Goal: Task Accomplishment & Management: Complete application form

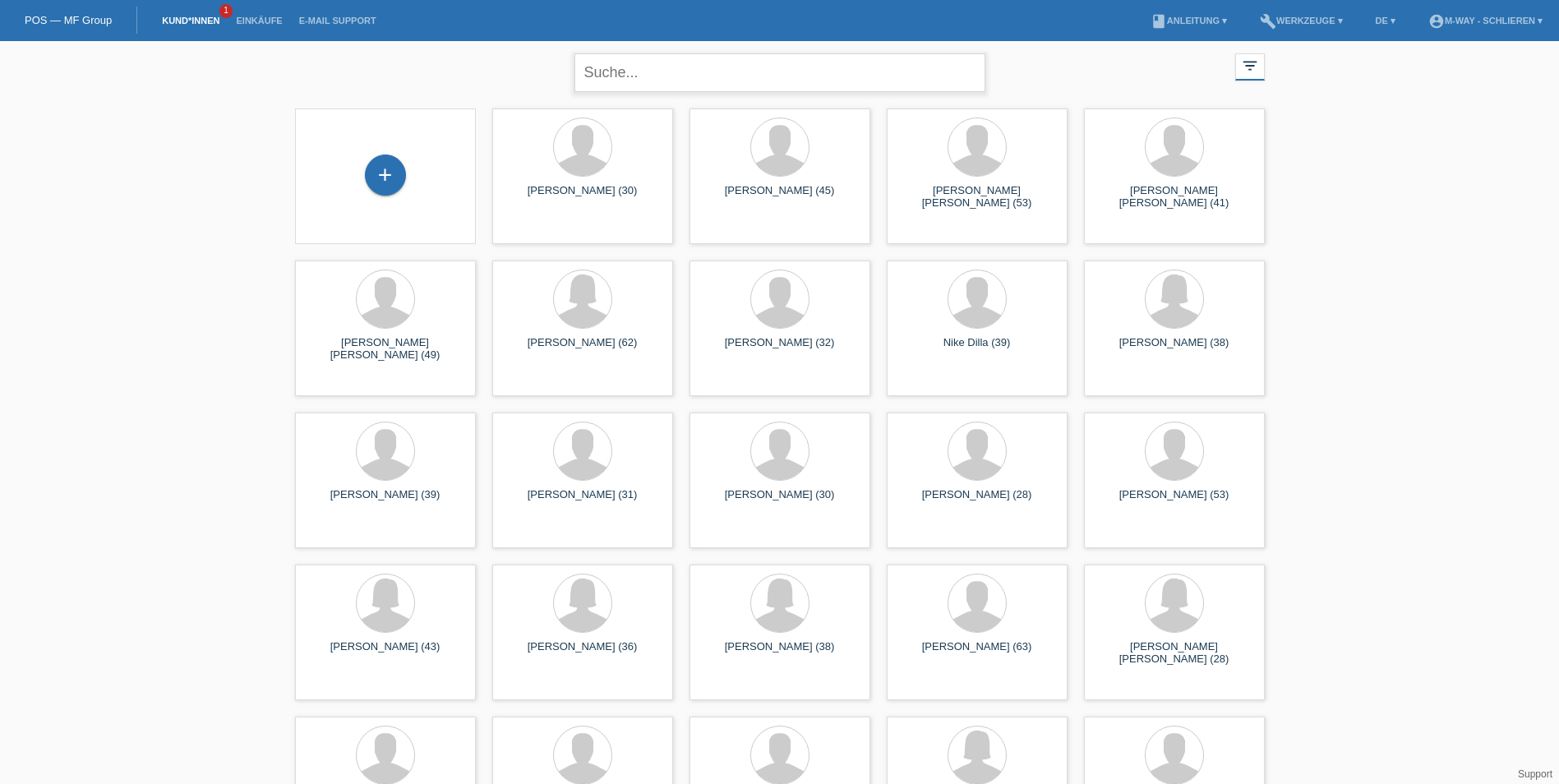
click at [664, 73] on input "text" at bounding box center [780, 72] width 411 height 38
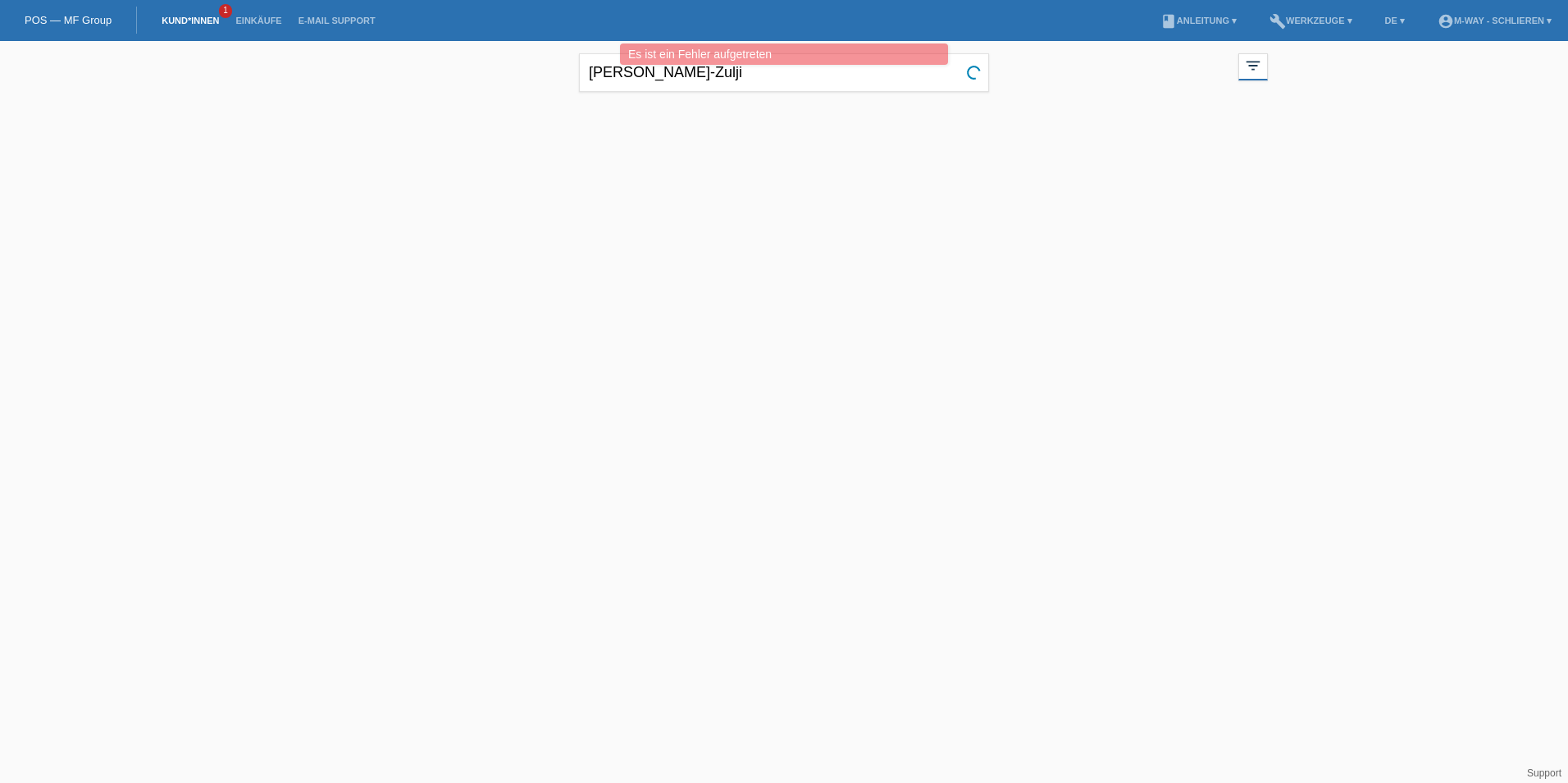
click at [738, 235] on div at bounding box center [784, 182] width 984 height 164
click at [836, 82] on input "[PERSON_NAME]-Zulji" at bounding box center [784, 72] width 410 height 38
click at [711, 70] on input "[PERSON_NAME]-Zulji" at bounding box center [784, 72] width 410 height 38
click at [713, 79] on input "Altana Kuka-Zulj" at bounding box center [784, 72] width 410 height 38
type input "Altana Kuka-Zulj"
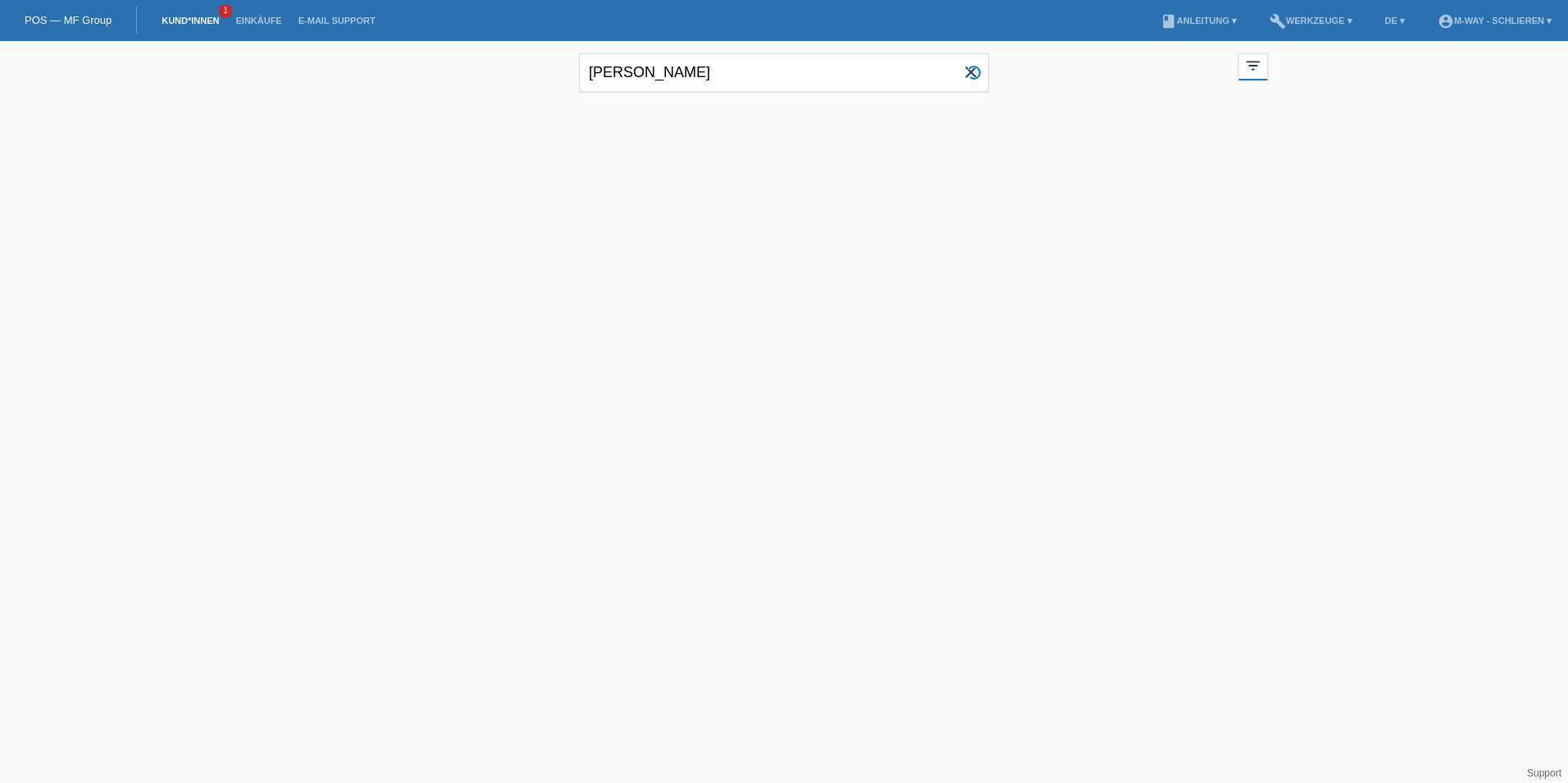
click at [903, 222] on div at bounding box center [784, 182] width 984 height 164
click at [62, 20] on link "POS — MF Group" at bounding box center [68, 20] width 87 height 12
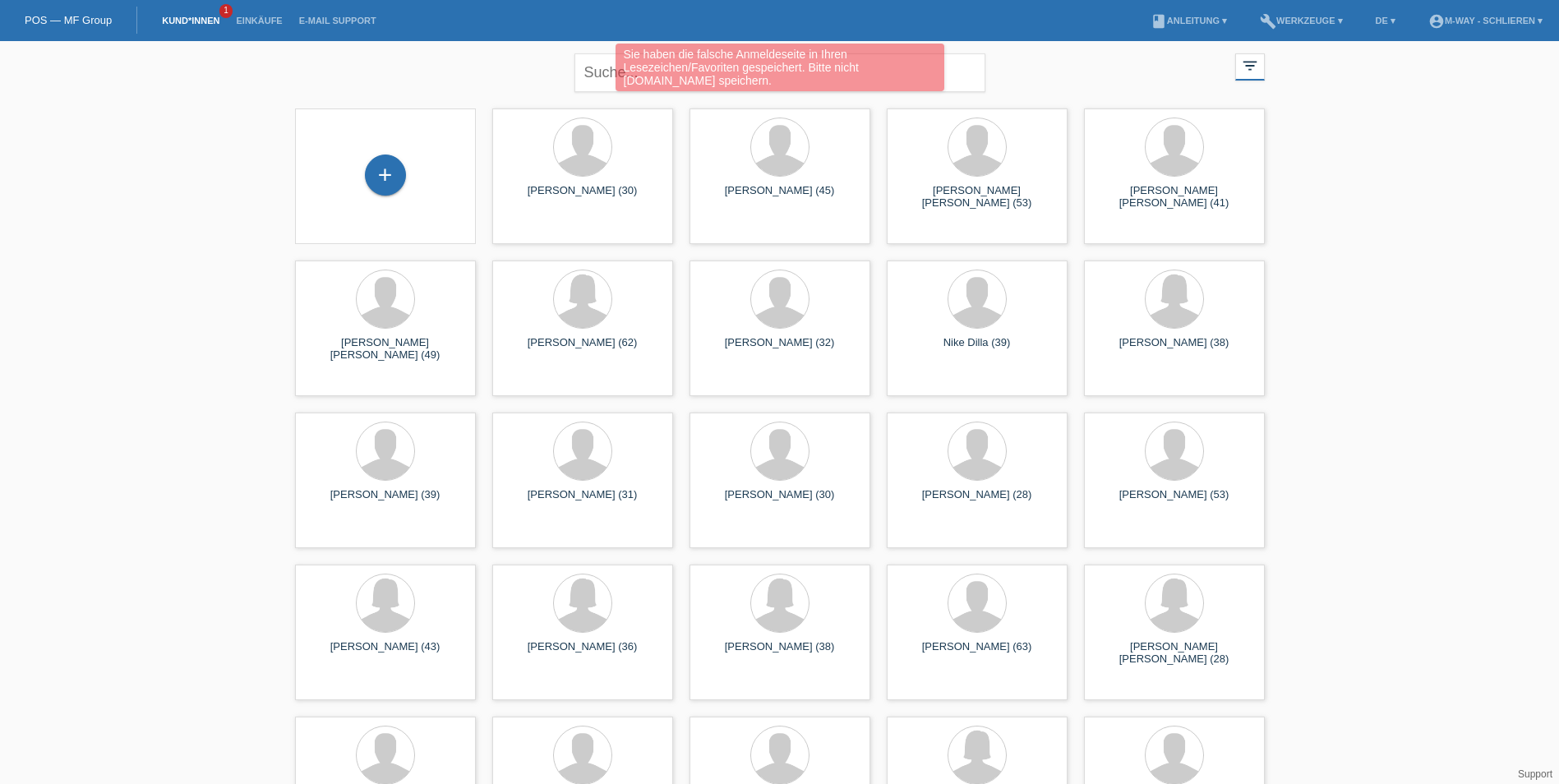
click at [435, 69] on div "Sie haben die falsche Anmeldeseite in Ihren Lesezeichen/Favoriten gespeichert. …" at bounding box center [779, 70] width 935 height 52
click at [598, 71] on div "Sie haben die falsche Anmeldeseite in Ihren Lesezeichen/Favoriten gespeichert. …" at bounding box center [779, 70] width 935 height 52
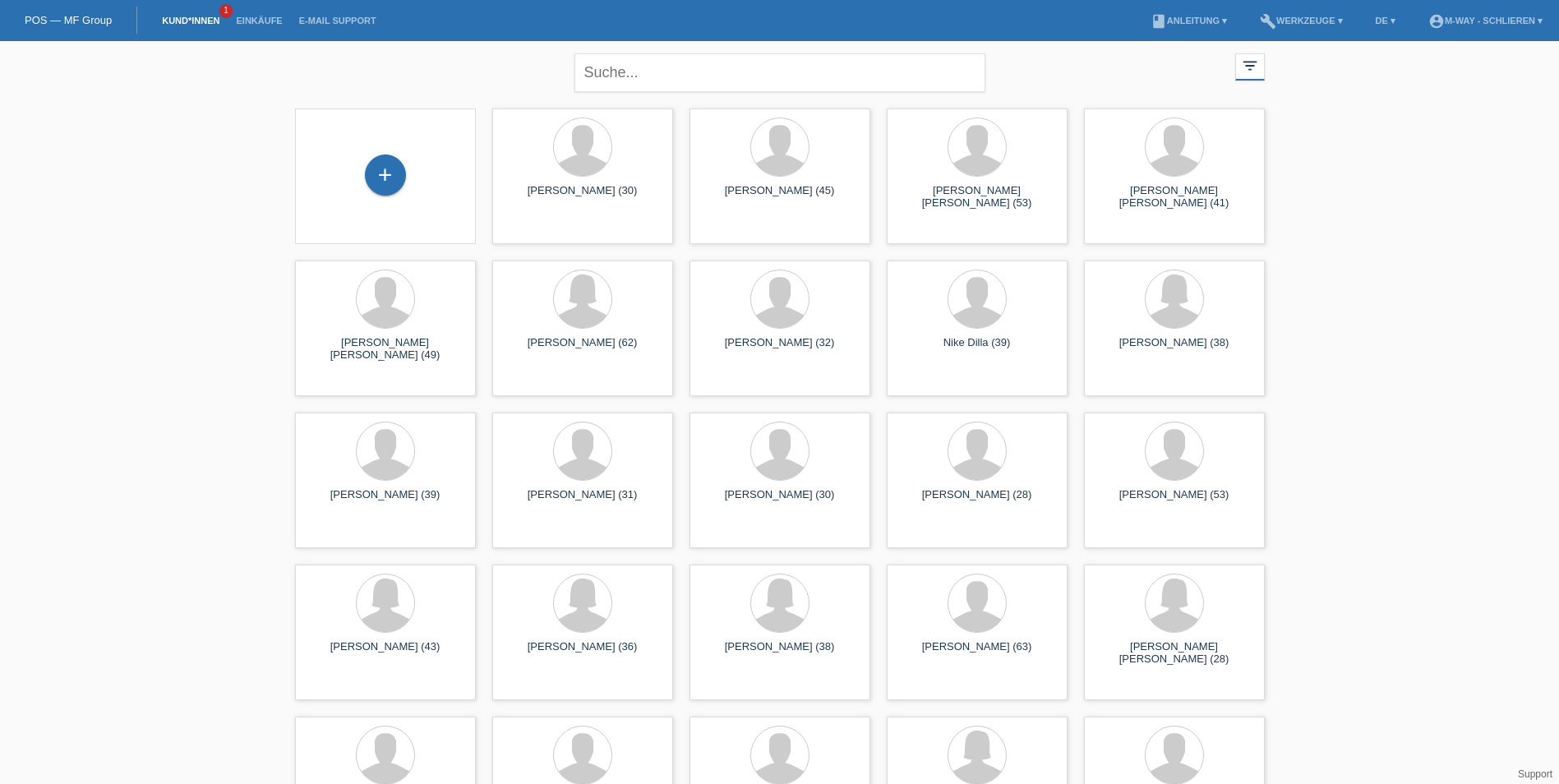
click at [727, 64] on input "text" at bounding box center [780, 72] width 411 height 38
type input "[PERSON_NAME]-Zulji"
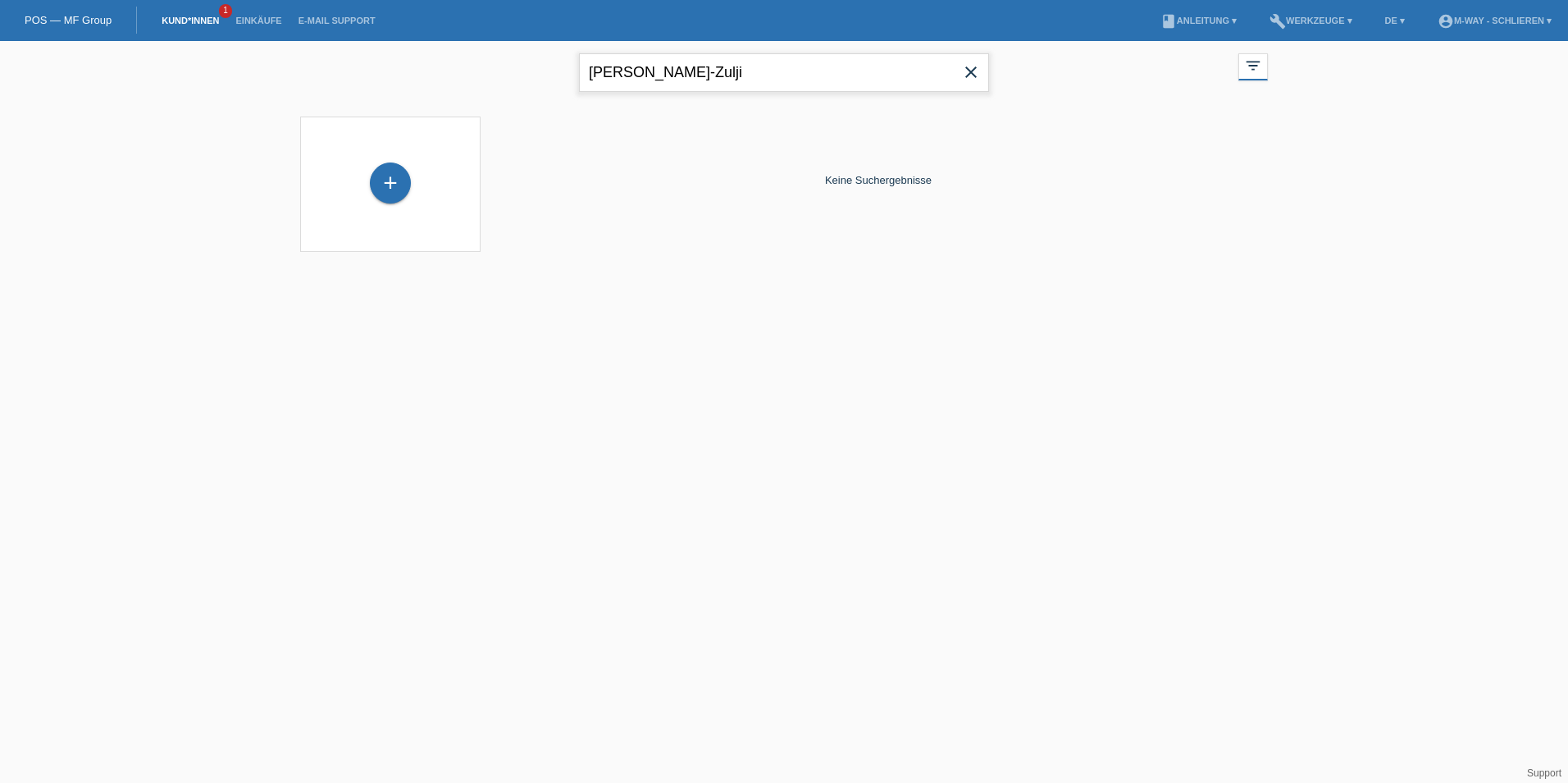
drag, startPoint x: 710, startPoint y: 68, endPoint x: 515, endPoint y: 73, distance: 195.1
click at [547, 85] on div "Altana Kuka-Zulji close filter_list view_module Alle Kund*innen anzeigen star M…" at bounding box center [784, 71] width 984 height 60
click at [95, 19] on link "POS — MF Group" at bounding box center [68, 20] width 87 height 12
drag, startPoint x: 691, startPoint y: 73, endPoint x: 533, endPoint y: 86, distance: 158.5
click at [533, 86] on div "[PERSON_NAME]-Zulji close filter_list view_module Alle Kund*innen anzeigen star…" at bounding box center [784, 71] width 984 height 60
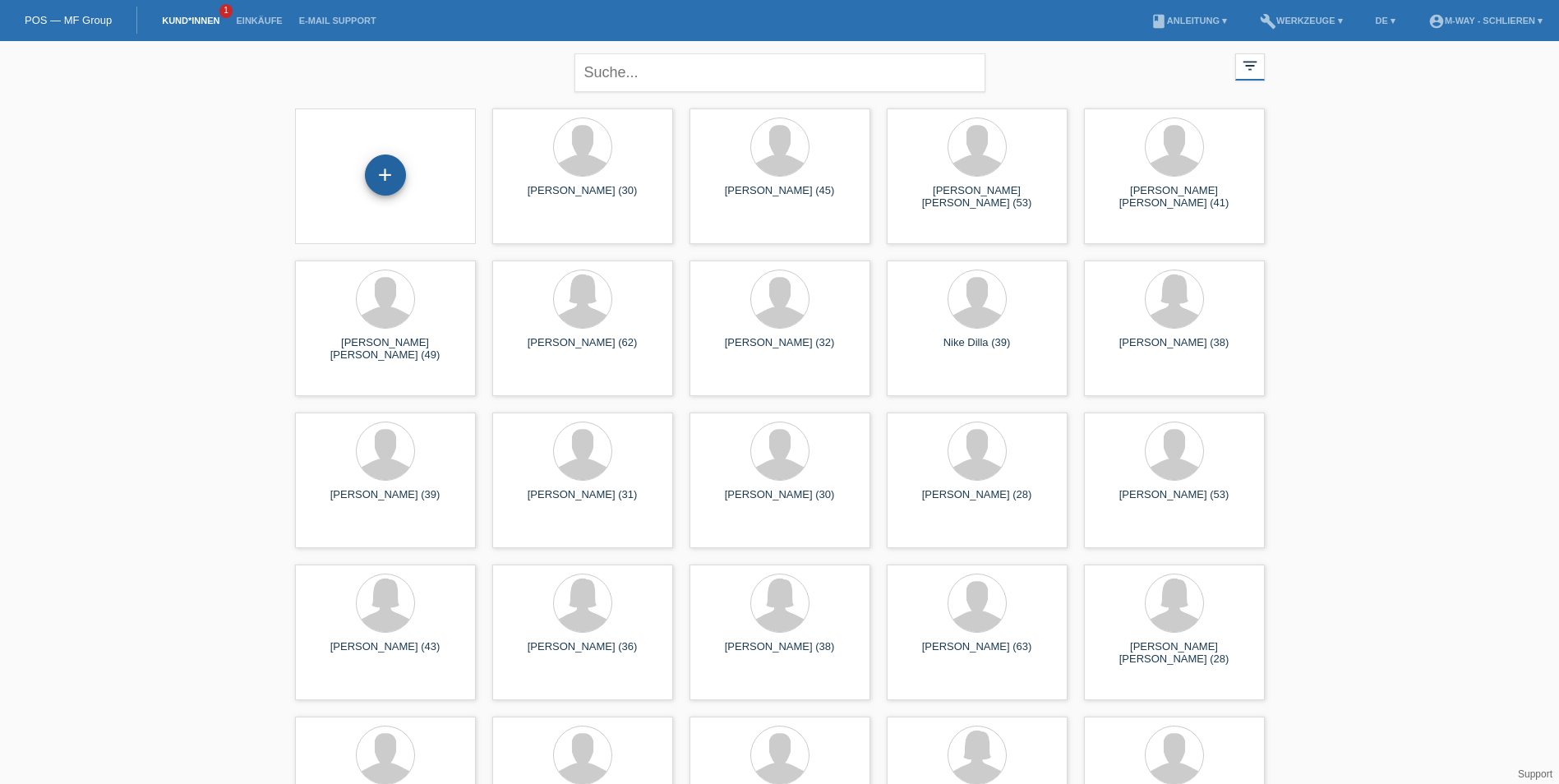
click at [388, 178] on div "+" at bounding box center [386, 175] width 41 height 41
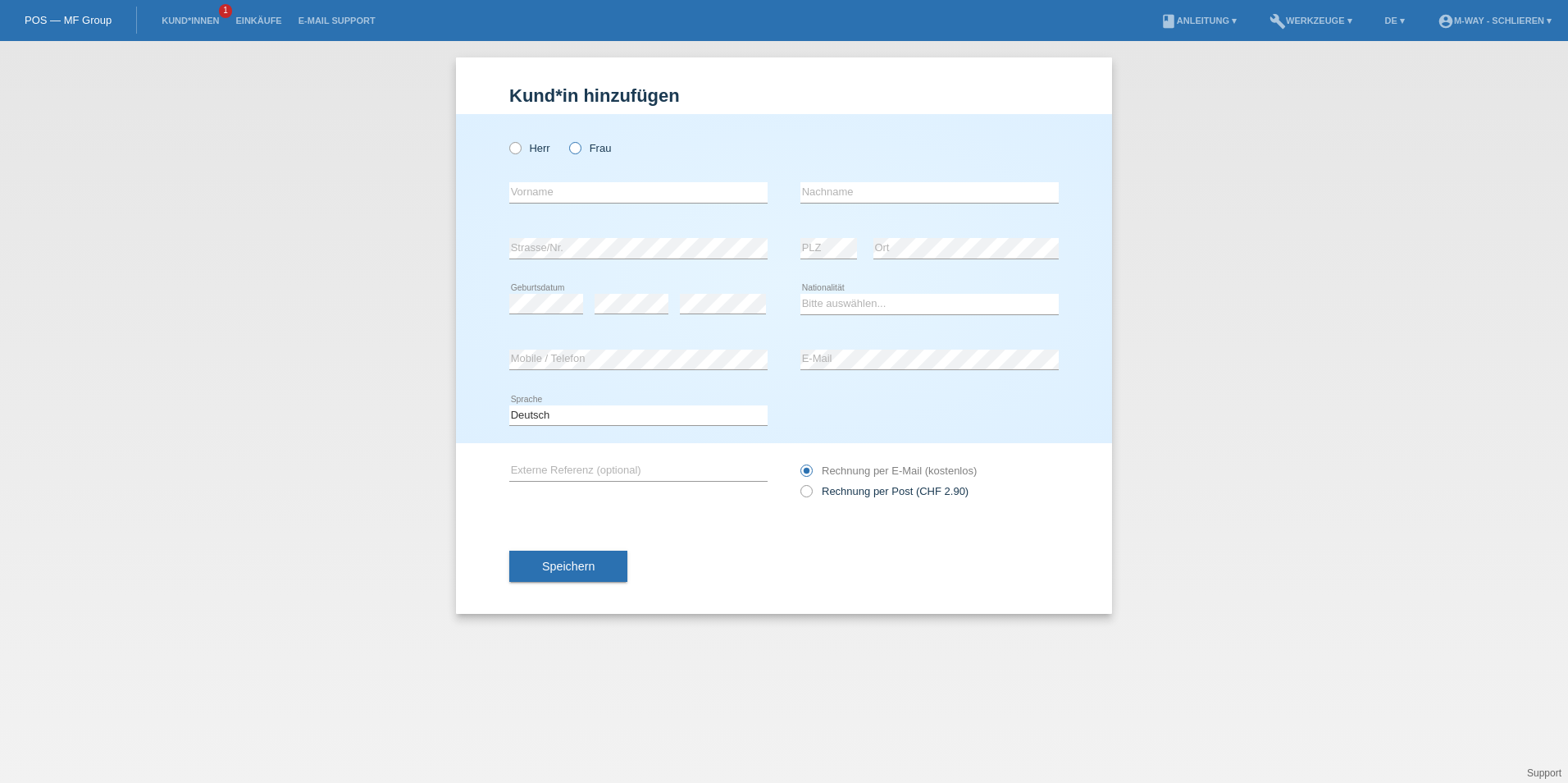
click at [567, 139] on icon at bounding box center [567, 139] width 0 height 0
click at [576, 151] on input "Frau" at bounding box center [573, 147] width 10 height 10
radio input "true"
click at [569, 193] on input "text" at bounding box center [639, 192] width 258 height 20
type input "Altana"
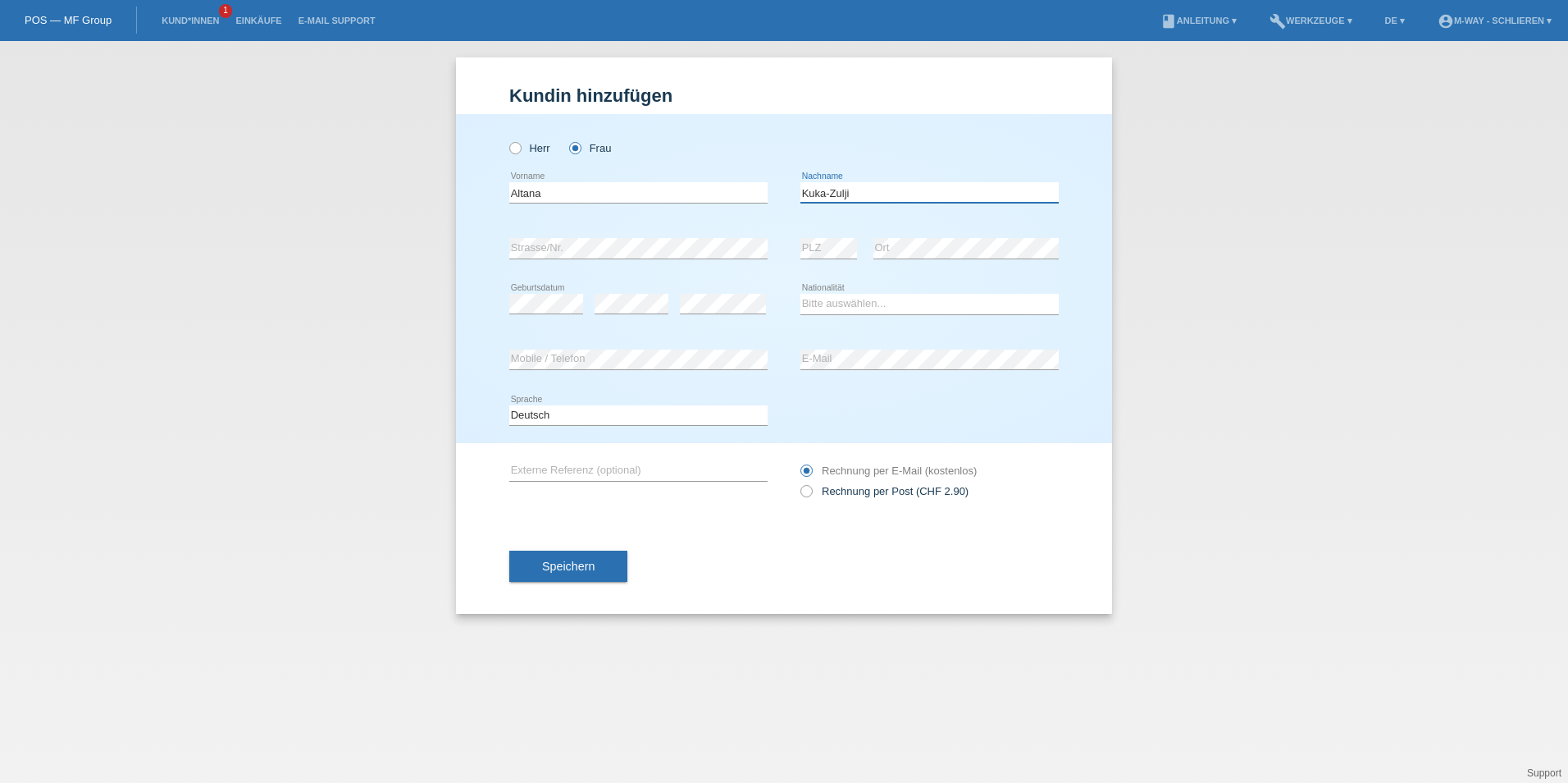
type input "Kuka-Zulji"
click at [881, 308] on select "Bitte auswählen... Schweiz Deutschland Liechtenstein Österreich ------------ Af…" at bounding box center [929, 303] width 258 height 20
select select "CH"
click at [800, 294] on select "Bitte auswählen... Schweiz Deutschland Liechtenstein Österreich ------------ Af…" at bounding box center [929, 303] width 258 height 20
click at [588, 560] on span "Speichern" at bounding box center [568, 566] width 52 height 13
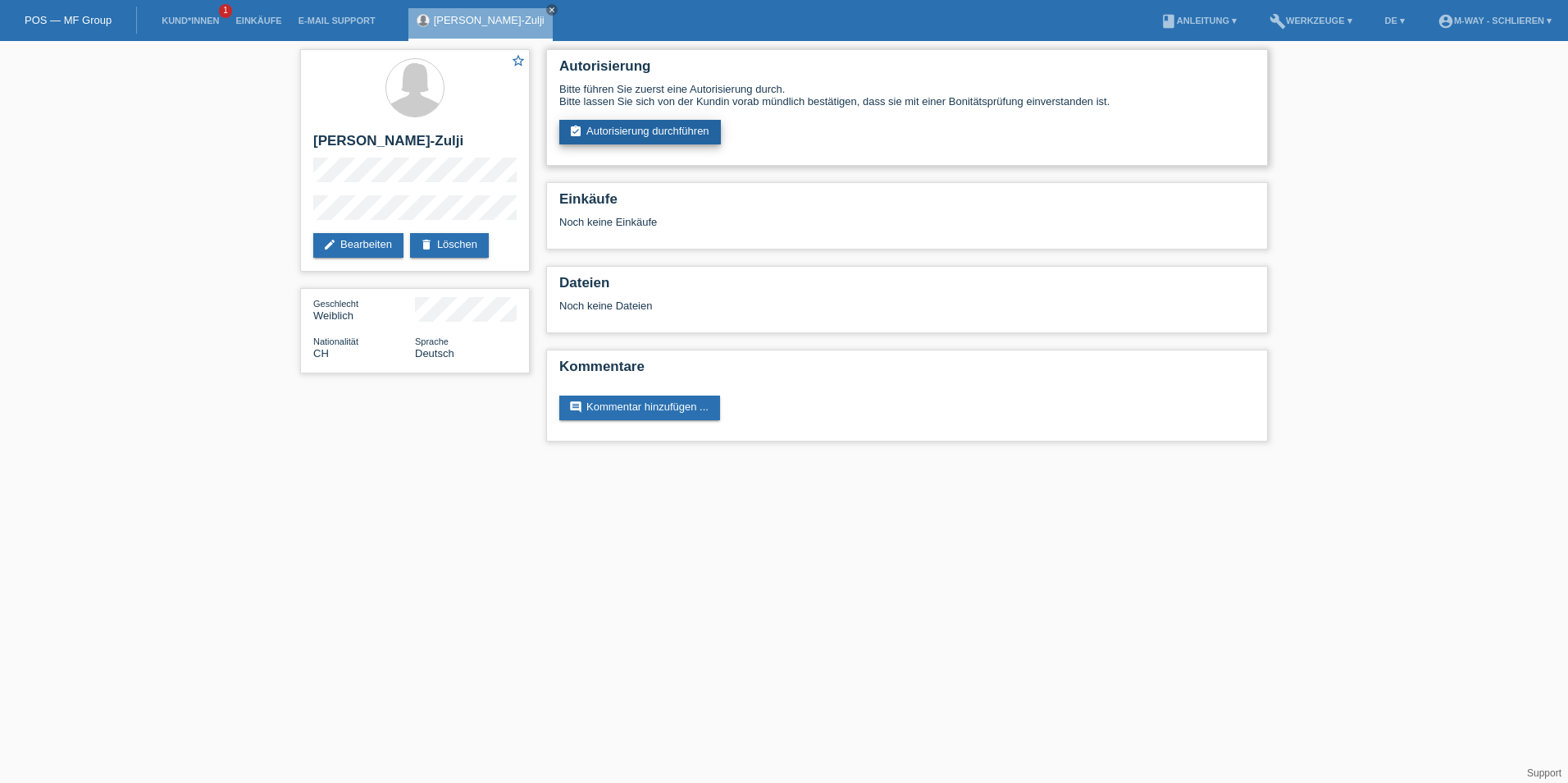
click at [672, 132] on link "assignment_turned_in Autorisierung durchführen" at bounding box center [640, 132] width 162 height 24
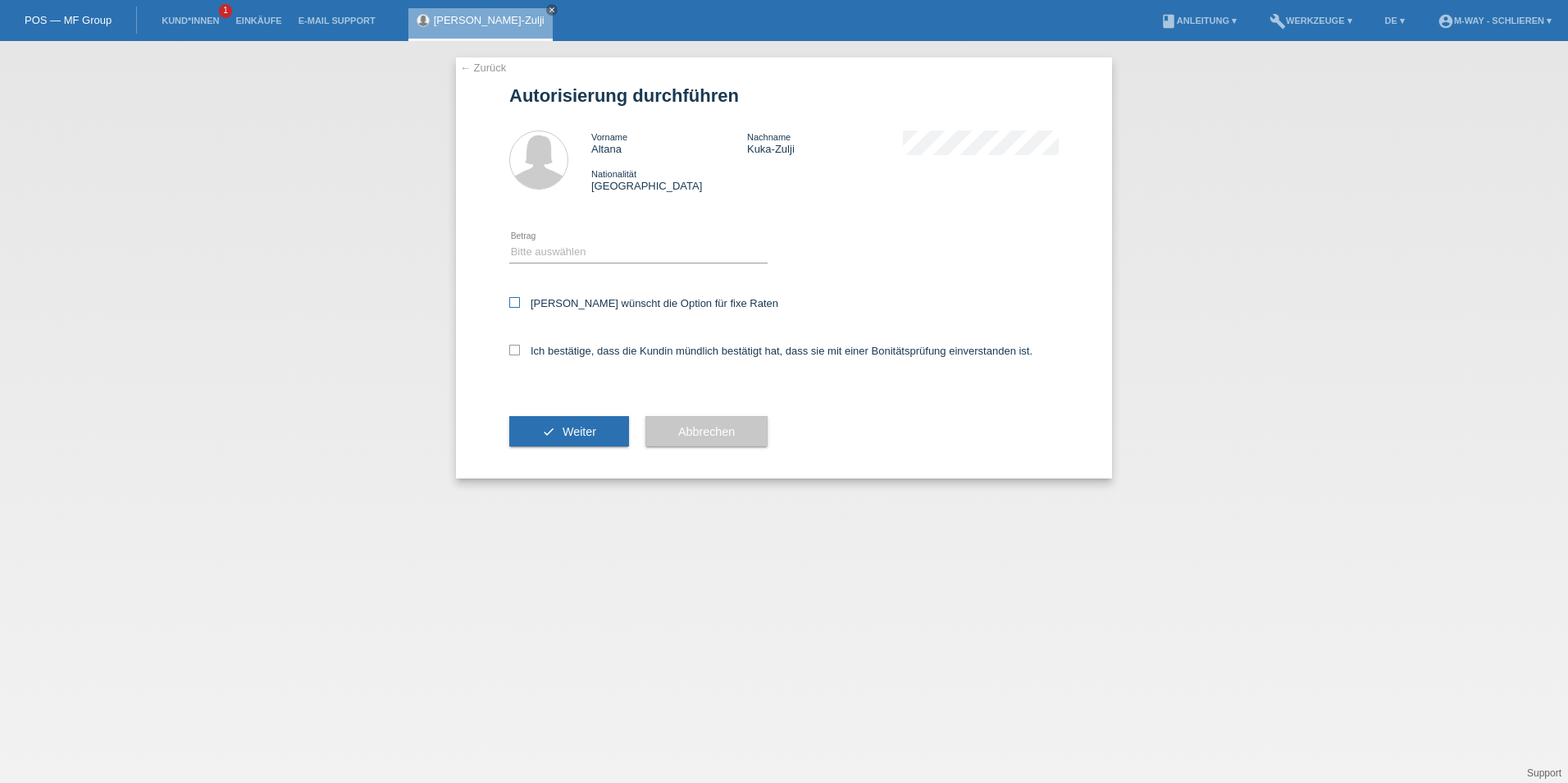
click at [516, 302] on icon at bounding box center [514, 301] width 10 height 10
click at [516, 302] on input "Kundin wünscht die Option für fixe Raten" at bounding box center [514, 301] width 10 height 10
checkbox input "true"
click at [659, 250] on select "Bitte auswählen CHF 1.00 - CHF 499.00 CHF 500.00 - CHF 1'999.00 CHF 2'000.00 - …" at bounding box center [639, 251] width 258 height 20
select select "3"
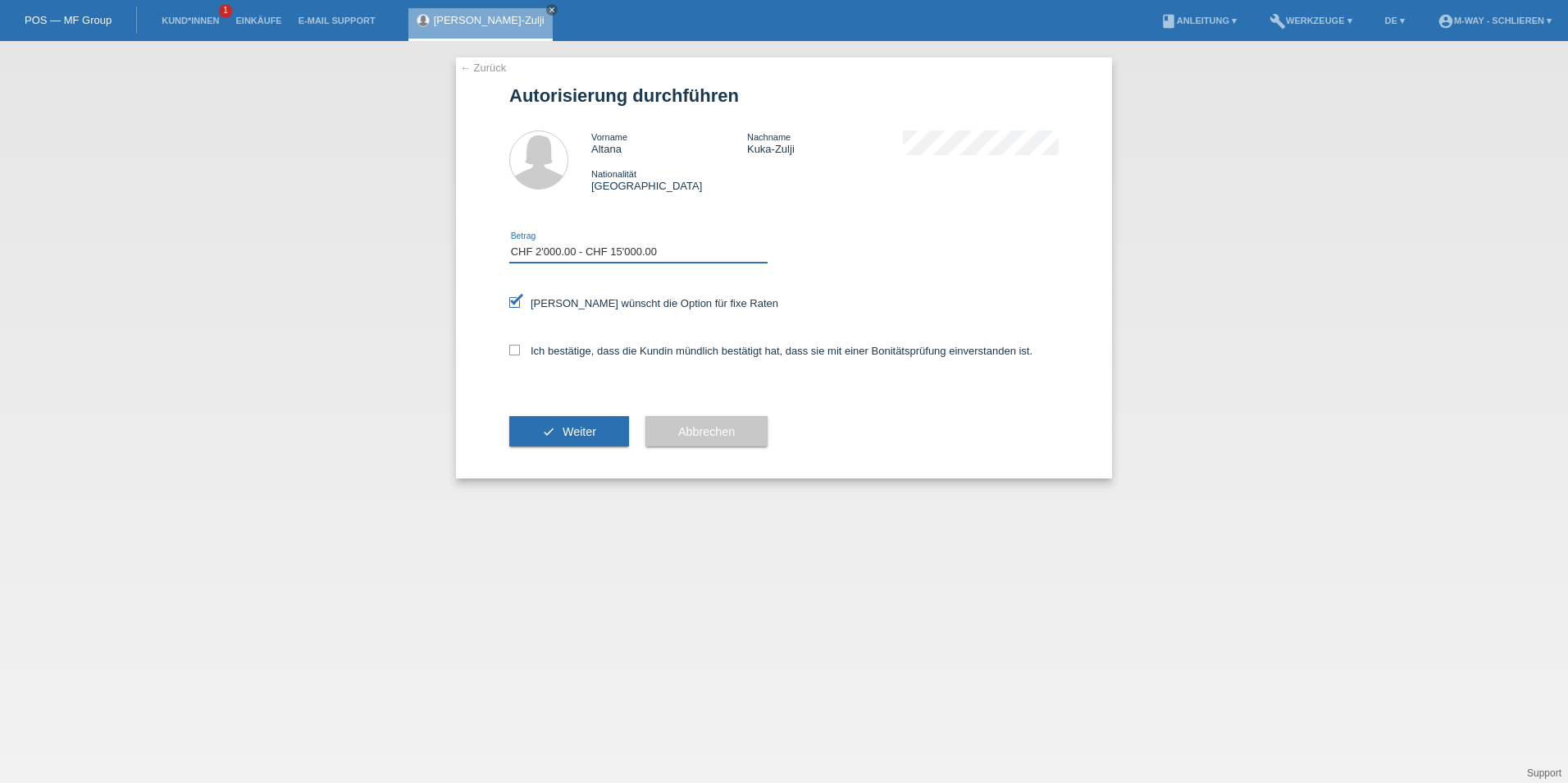
click at [509, 242] on select "Bitte auswählen CHF 1.00 - CHF 499.00 CHF 500.00 - CHF 1'999.00 CHF 2'000.00 - …" at bounding box center [639, 251] width 258 height 20
click at [512, 303] on icon at bounding box center [514, 301] width 10 height 10
click at [512, 303] on input "Kundin wünscht die Option für fixe Raten" at bounding box center [514, 301] width 10 height 10
checkbox input "false"
click at [521, 351] on label "Ich bestätige, dass die Kundin mündlich bestätigt hat, dass sie mit einer Bonit…" at bounding box center [771, 351] width 523 height 12
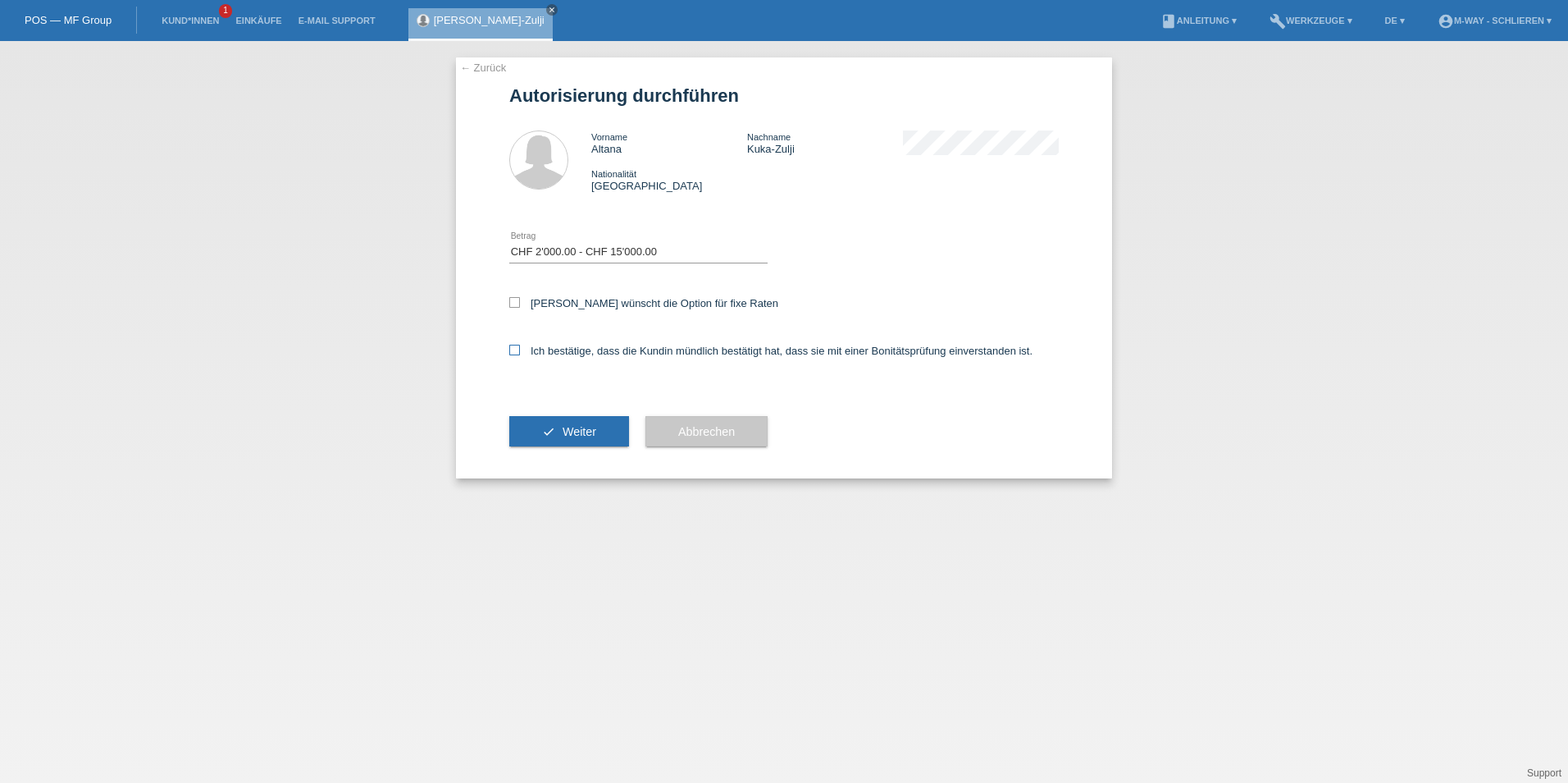
click at [520, 351] on input "Ich bestätige, dass die Kundin mündlich bestätigt hat, dass sie mit einer Bonit…" at bounding box center [514, 350] width 10 height 10
checkbox input "true"
click at [513, 301] on icon at bounding box center [514, 301] width 10 height 10
click at [513, 301] on input "Kundin wünscht die Option für fixe Raten" at bounding box center [514, 301] width 10 height 10
checkbox input "true"
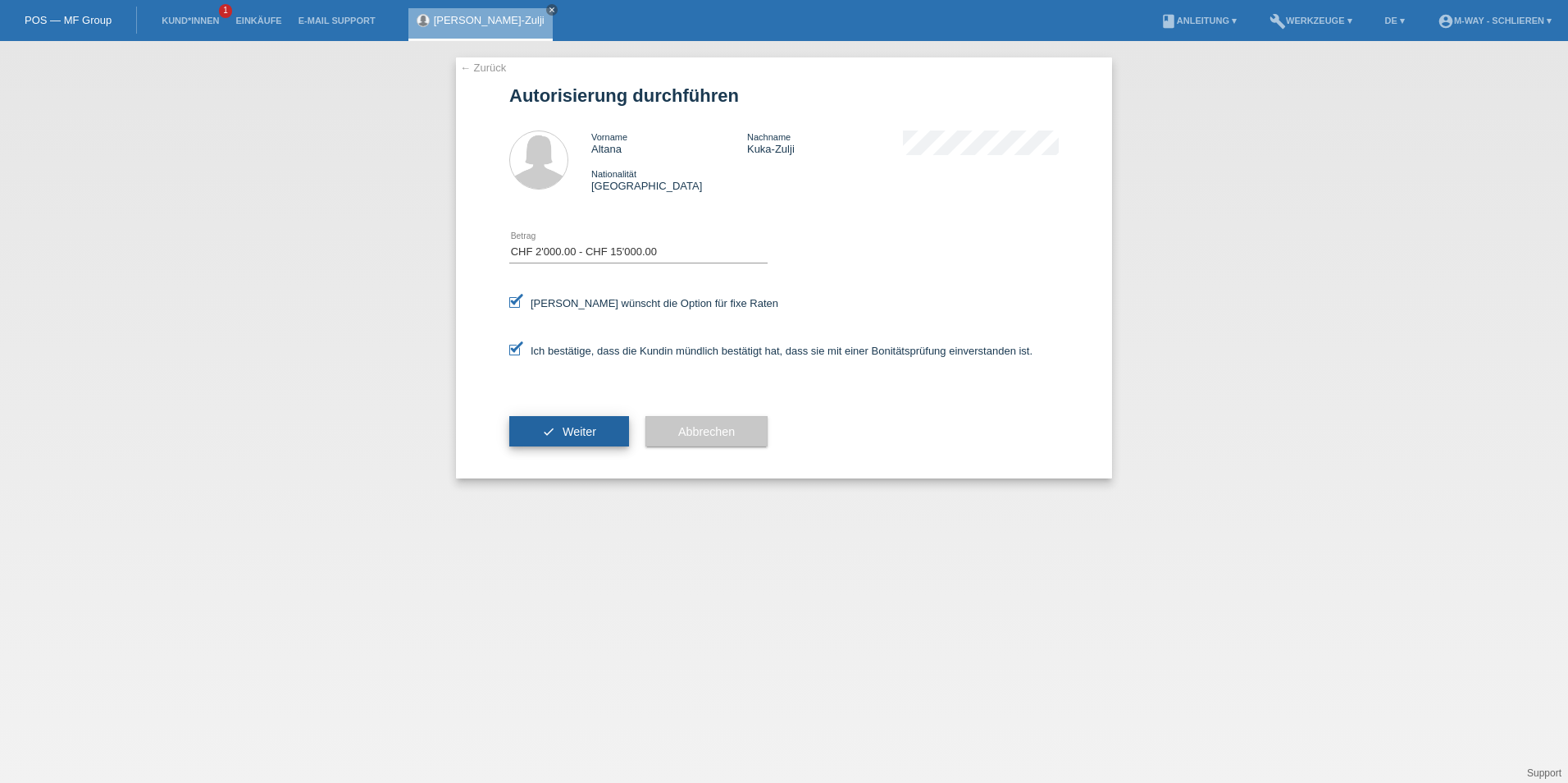
click at [568, 431] on span "Weiter" at bounding box center [579, 431] width 33 height 13
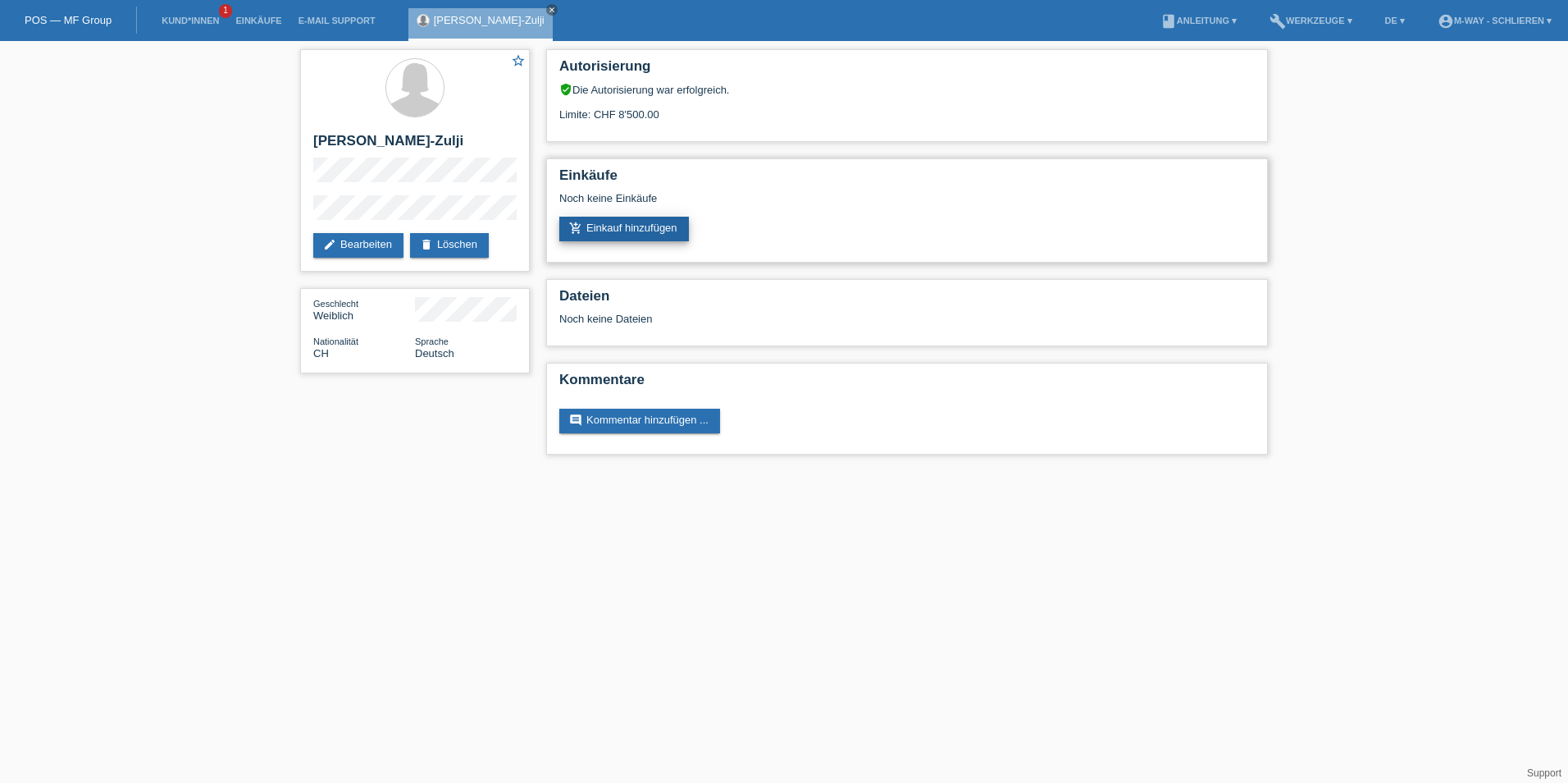
click at [673, 219] on link "add_shopping_cart Einkauf hinzufügen" at bounding box center [624, 229] width 129 height 24
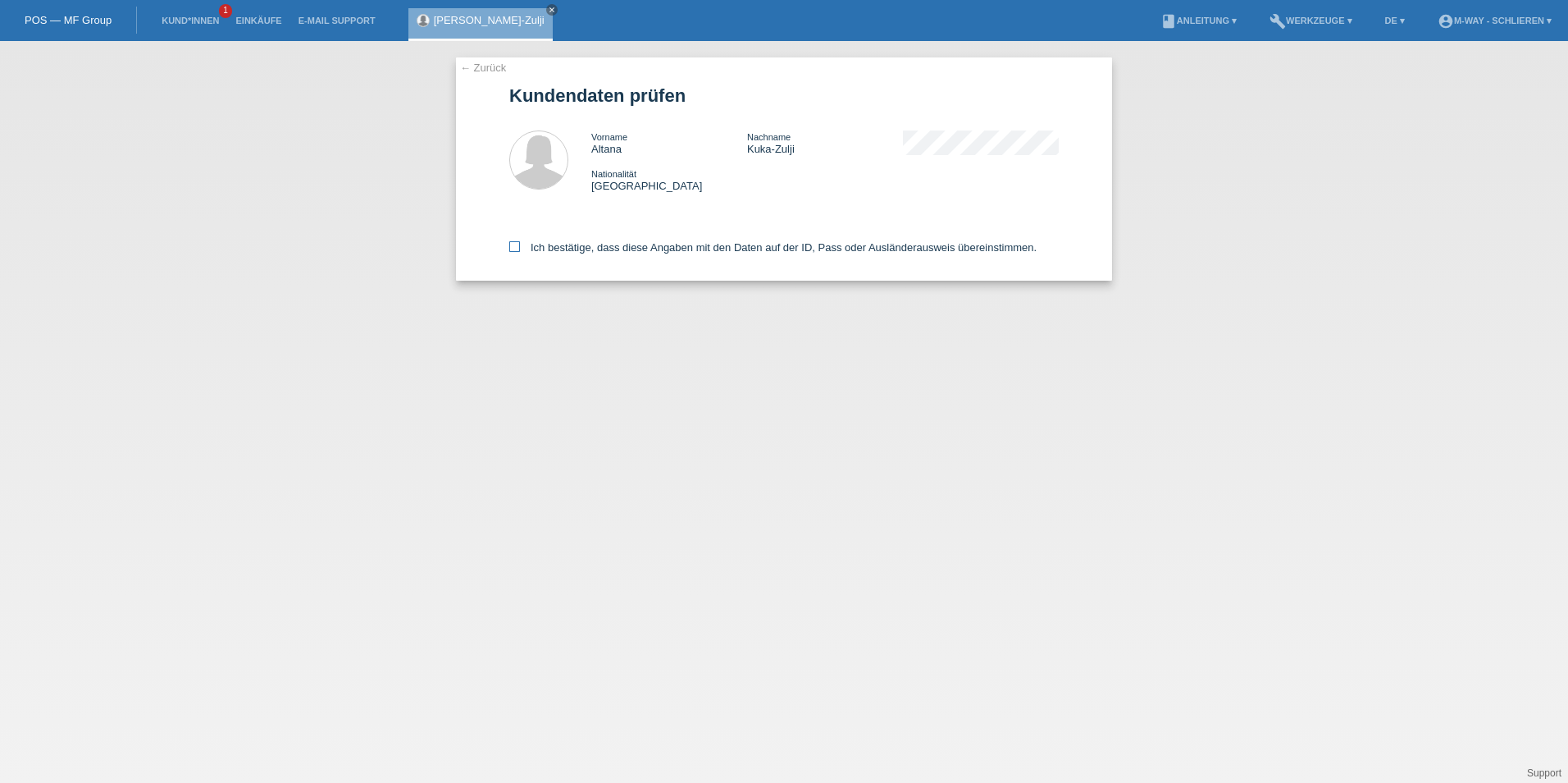
click at [512, 246] on icon at bounding box center [514, 246] width 10 height 10
click at [512, 246] on input "Ich bestätige, dass diese Angaben mit den Daten auf der ID, Pass oder Ausländer…" at bounding box center [514, 246] width 10 height 10
checkbox input "true"
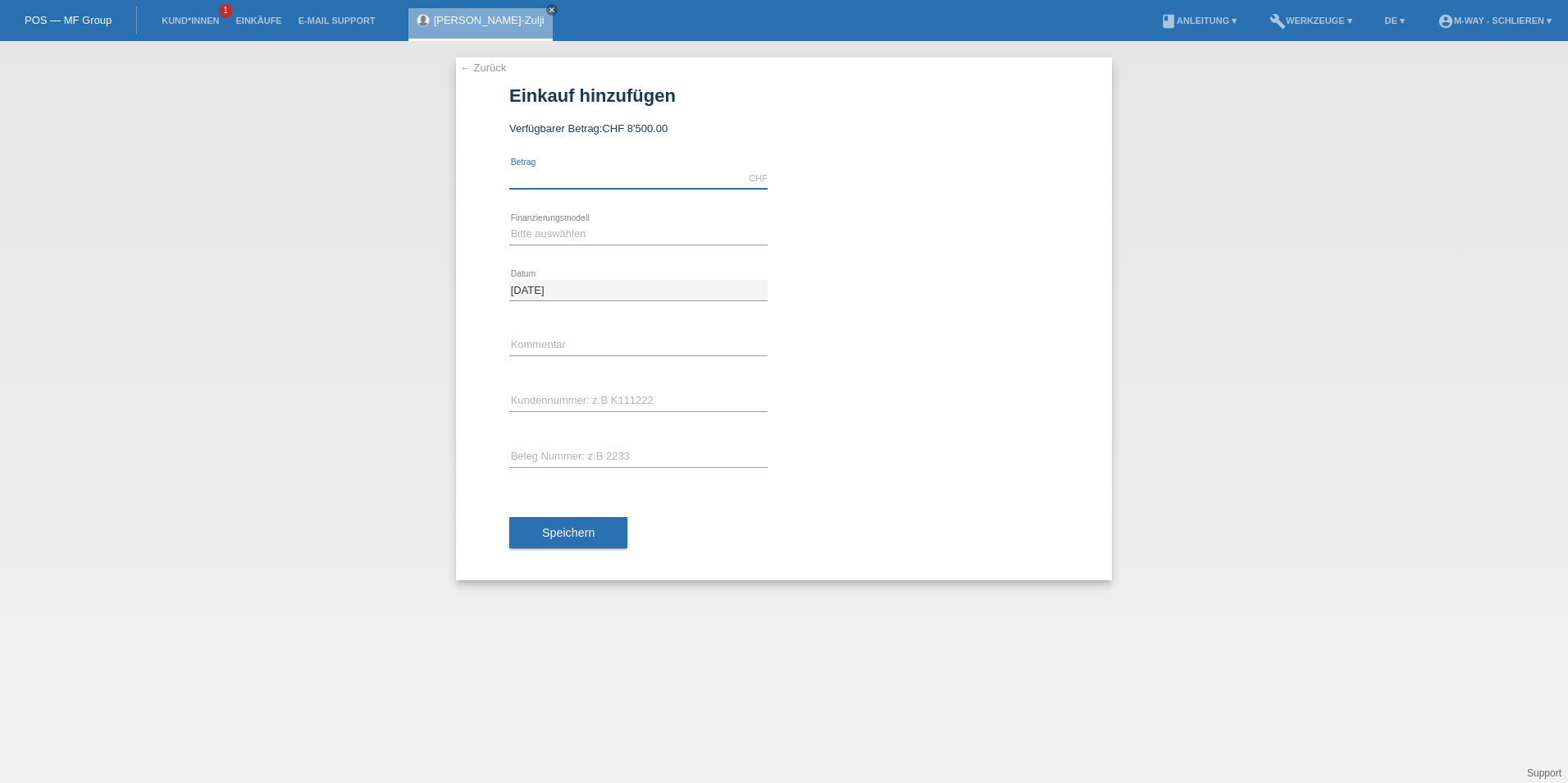
click at [600, 185] on input "text" at bounding box center [639, 179] width 258 height 20
type input "3875.00"
click at [596, 228] on select "Bitte auswählen Fixe Raten Kauf auf Rechnung mit Teilzahlungsoption" at bounding box center [639, 233] width 258 height 20
select select "77"
click at [509, 224] on select "Bitte auswählen Fixe Raten Kauf auf Rechnung mit Teilzahlungsoption" at bounding box center [639, 233] width 258 height 20
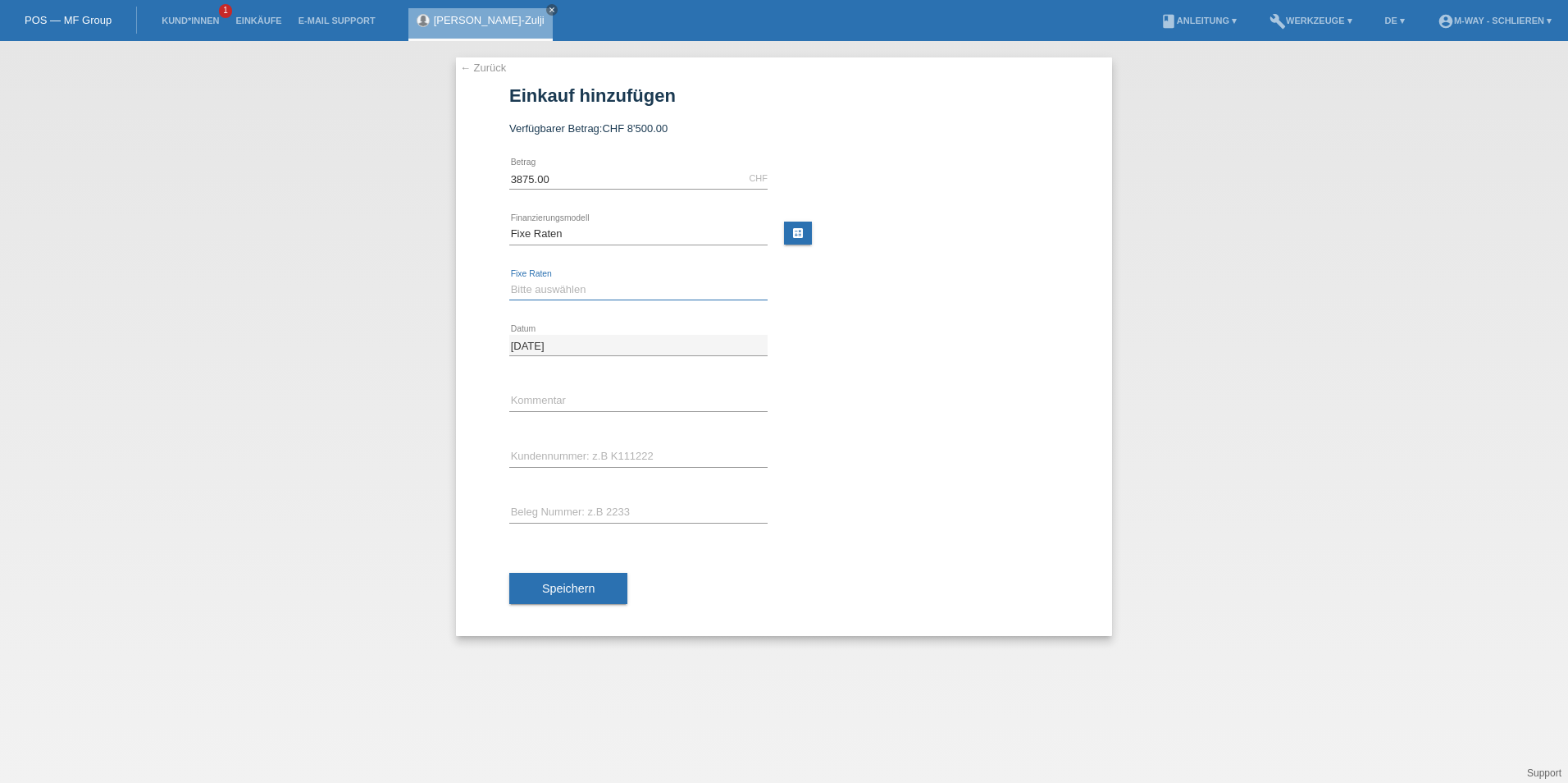
click at [573, 286] on select "Bitte auswählen 4 Raten 5 Raten 6 Raten 7 Raten 8 Raten 9 Raten 10 Raten 11 Rat…" at bounding box center [639, 289] width 258 height 20
click at [585, 233] on select "Bitte auswählen Fixe Raten Kauf auf Rechnung mit Teilzahlungsoption" at bounding box center [639, 233] width 258 height 20
click at [509, 224] on select "Bitte auswählen Fixe Raten Kauf auf Rechnung mit Teilzahlungsoption" at bounding box center [639, 233] width 258 height 20
click at [590, 289] on select "Bitte auswählen 4 Raten 5 Raten 6 Raten 7 Raten 8 Raten 9 Raten 10 Raten 11 Rat…" at bounding box center [639, 289] width 258 height 20
select select "202"
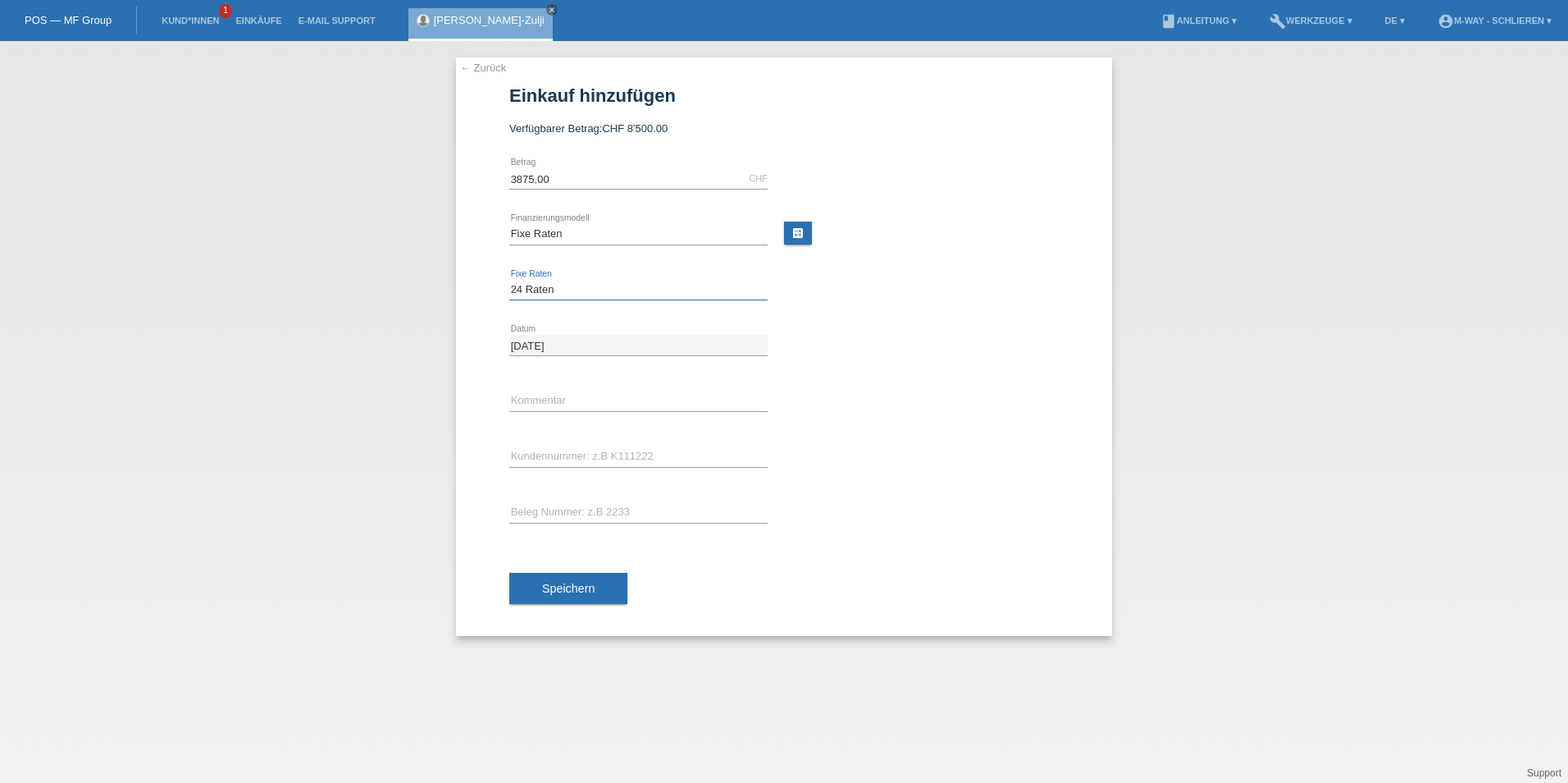
click at [509, 280] on select "Bitte auswählen 4 Raten 5 Raten 6 Raten 7 Raten 8 Raten 9 Raten 10 Raten 11 Rat…" at bounding box center [639, 289] width 258 height 20
click at [582, 398] on input "text" at bounding box center [639, 401] width 258 height 20
type input "Danke"
click at [673, 460] on input "text" at bounding box center [639, 457] width 258 height 20
type input "K412314"
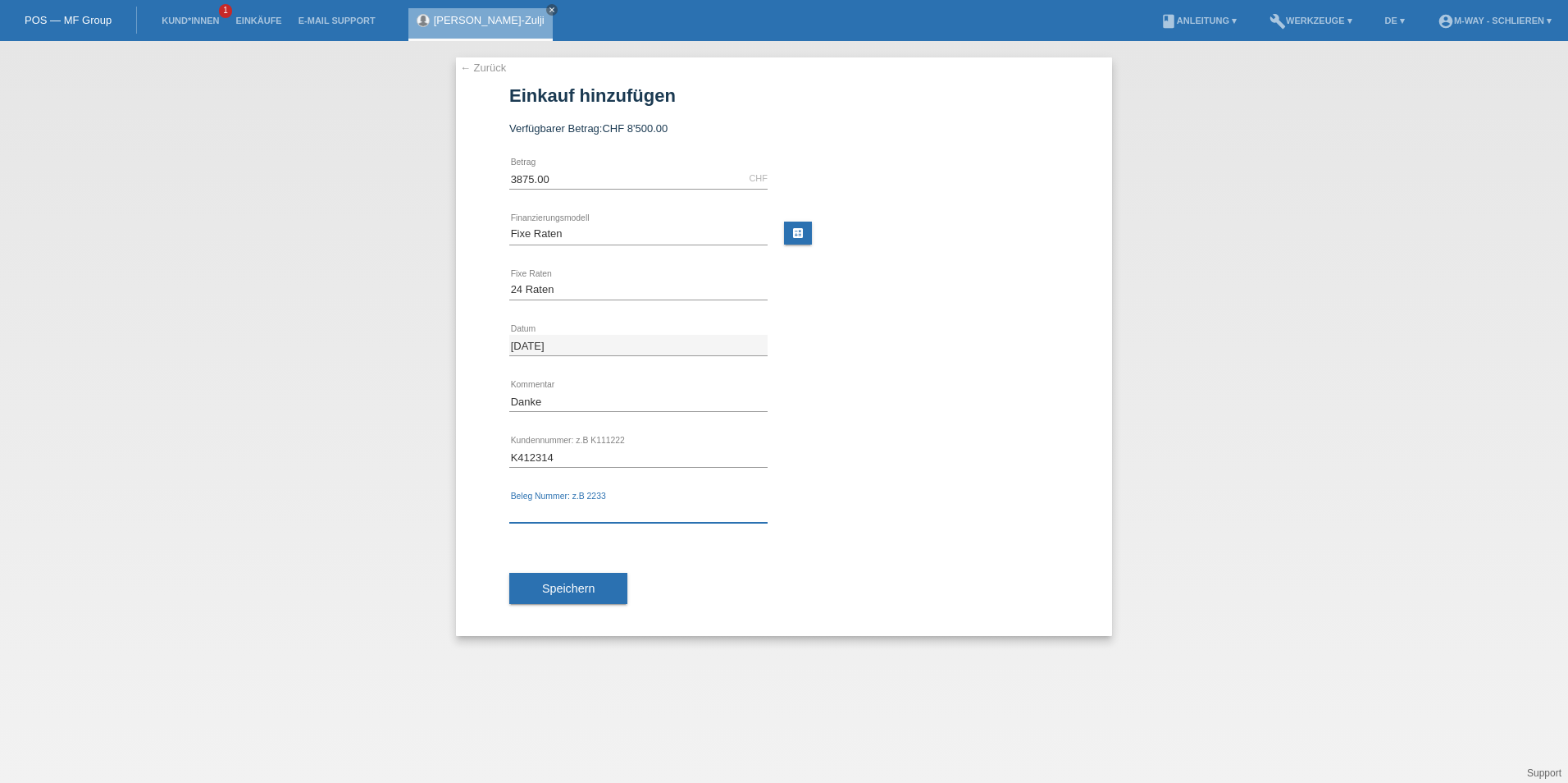
click at [645, 517] on input "text" at bounding box center [639, 512] width 258 height 20
type input "3606/41"
click at [562, 589] on span "Speichern" at bounding box center [568, 589] width 52 height 13
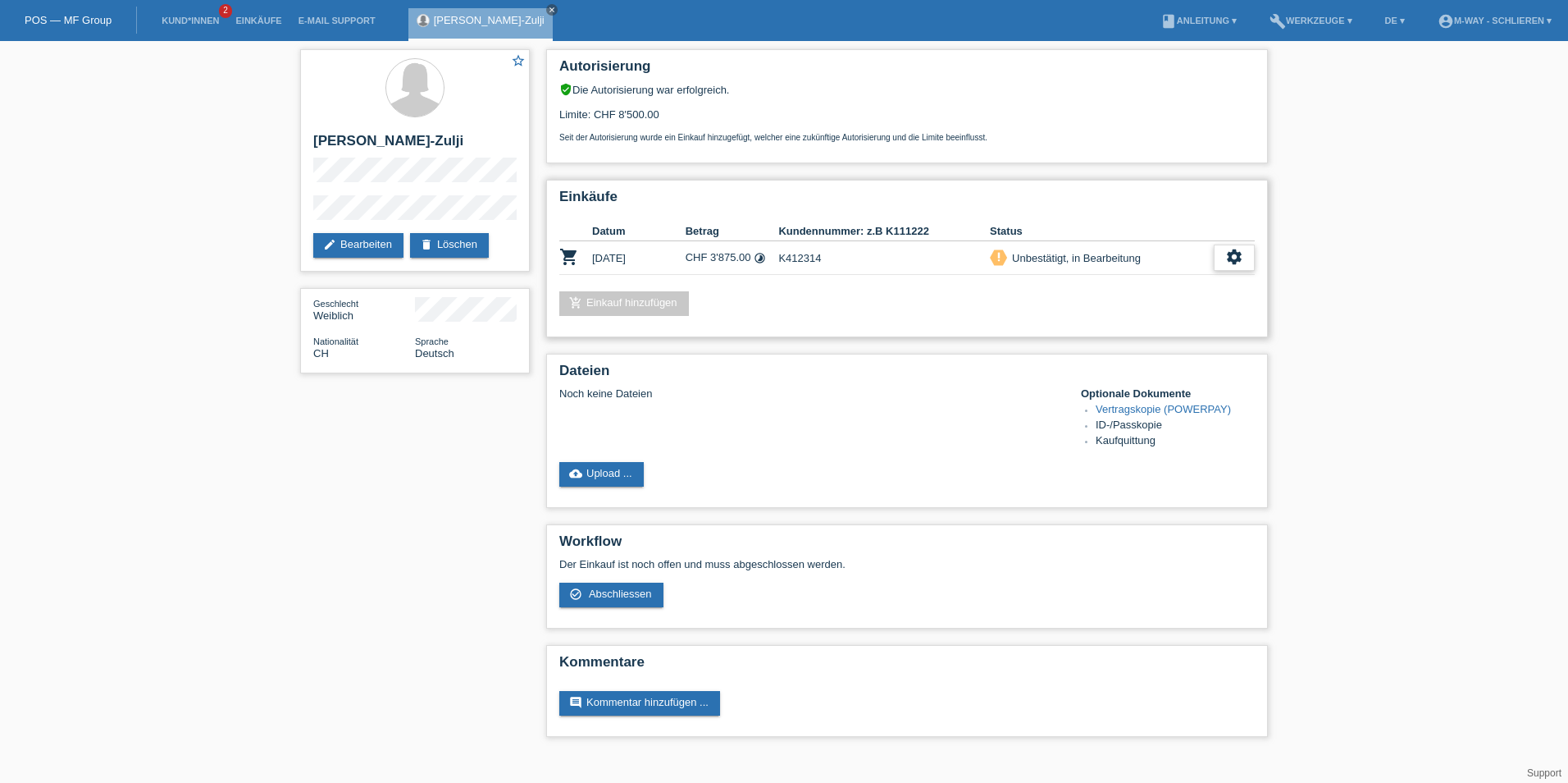
click at [1239, 259] on icon "settings" at bounding box center [1233, 256] width 18 height 18
click at [1112, 330] on span "Abschliessen" at bounding box center [1101, 332] width 68 height 20
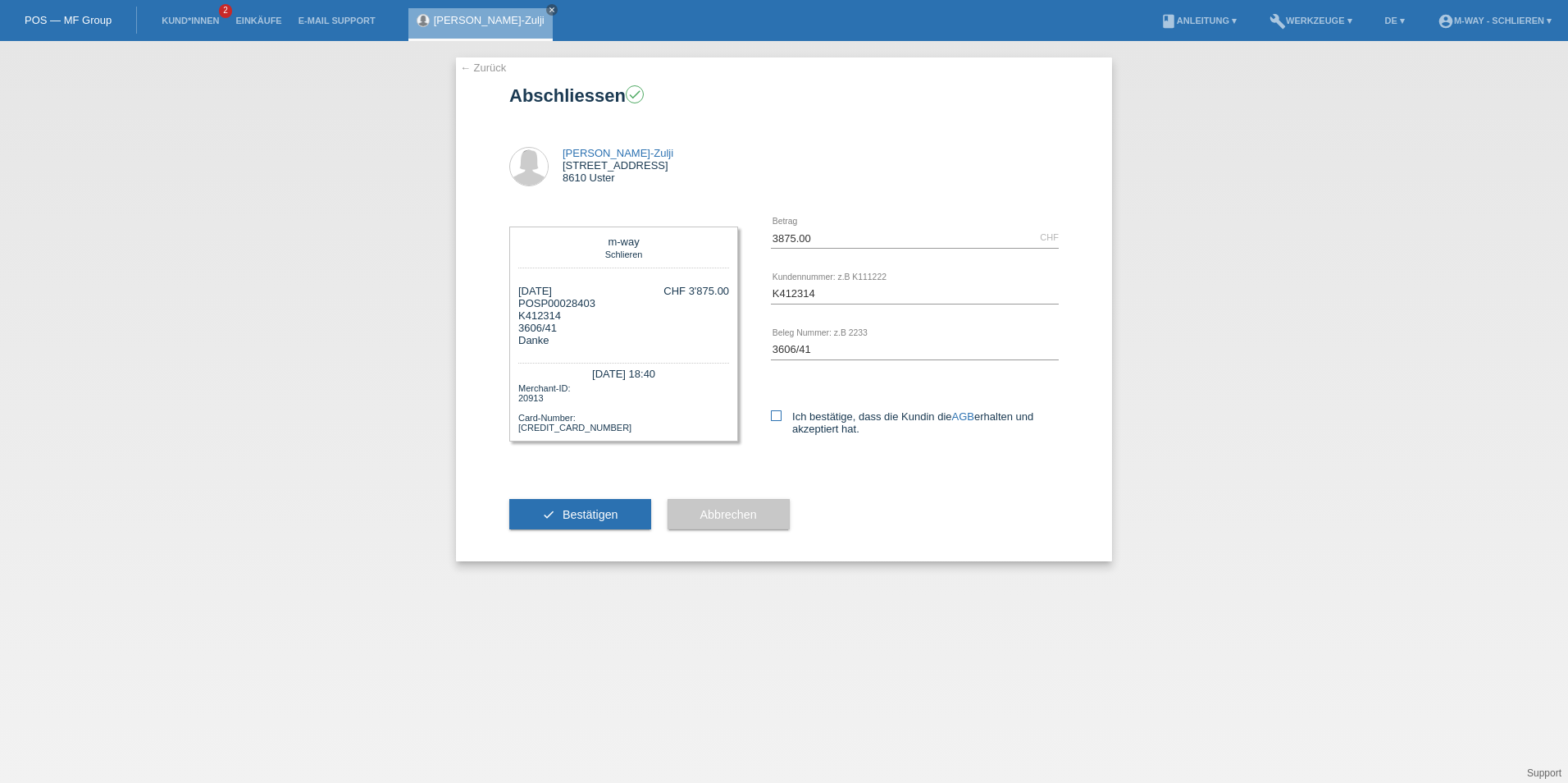
click at [777, 413] on icon at bounding box center [775, 415] width 10 height 10
click at [777, 413] on input "Ich bestätige, dass die Kundin die AGB erhalten und akzeptiert hat." at bounding box center [775, 415] width 10 height 10
checkbox input "true"
click at [598, 514] on span "Bestätigen" at bounding box center [590, 514] width 56 height 13
